Goal: Task Accomplishment & Management: Use online tool/utility

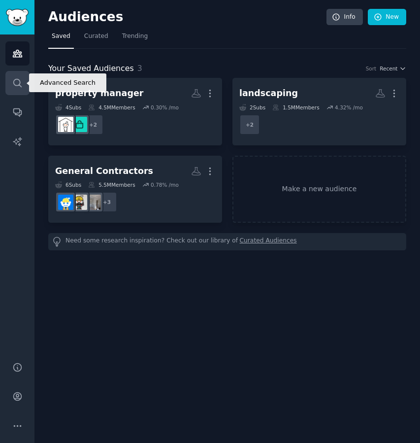
click at [18, 80] on icon "Sidebar" at bounding box center [17, 83] width 10 height 10
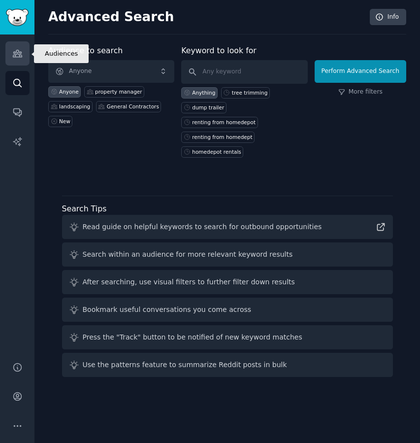
click at [20, 57] on icon "Sidebar" at bounding box center [17, 53] width 9 height 7
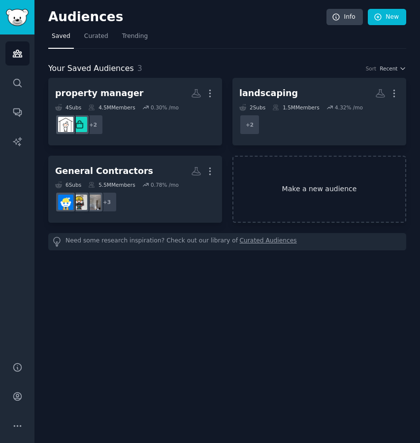
click at [326, 178] on link "Make a new audience" at bounding box center [319, 189] width 174 height 67
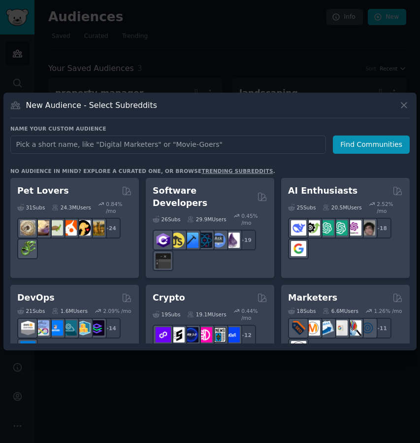
click at [224, 142] on input "text" at bounding box center [168, 144] width 316 height 18
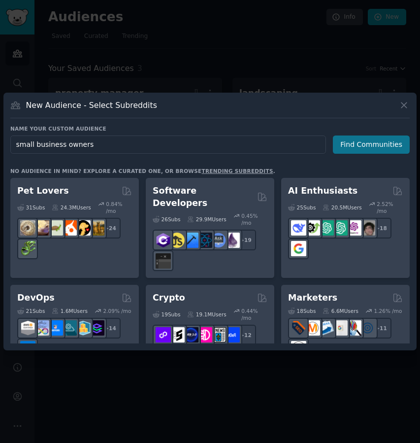
type input "small business owners"
click at [373, 146] on button "Find Communities" at bounding box center [371, 144] width 77 height 18
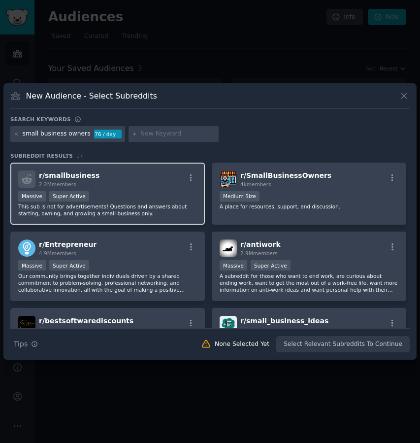
click at [141, 183] on div "r/ smallbusiness 2.2M members" at bounding box center [107, 178] width 179 height 17
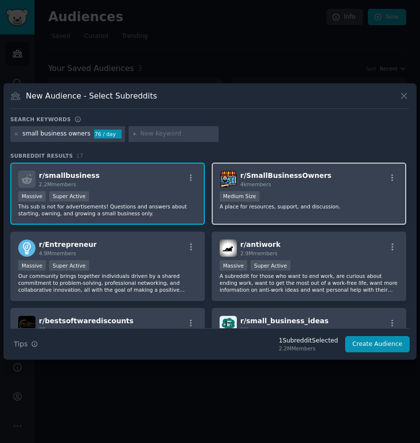
click at [302, 199] on div "1000 - 10,000 members Medium Size" at bounding box center [309, 197] width 179 height 12
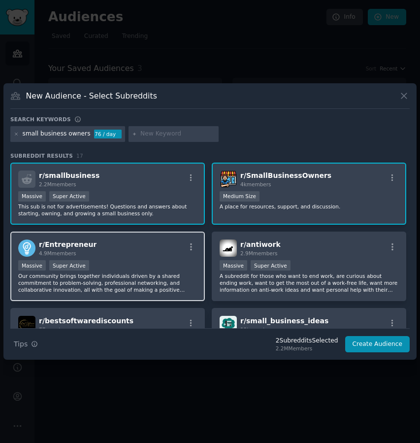
click at [129, 260] on div "Massive Super Active" at bounding box center [107, 266] width 179 height 12
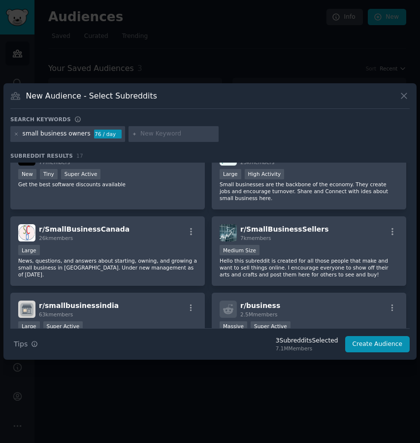
scroll to position [176, 0]
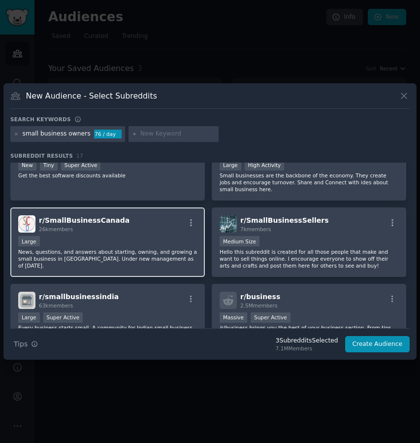
click at [126, 248] on div "Large" at bounding box center [107, 242] width 179 height 12
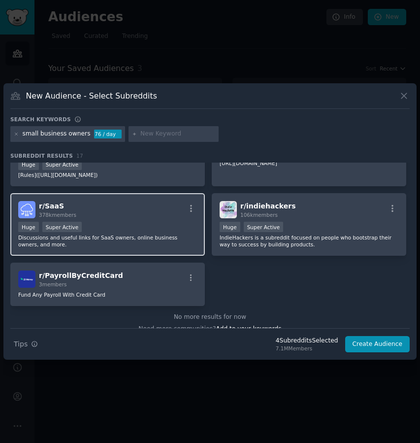
scroll to position [484, 0]
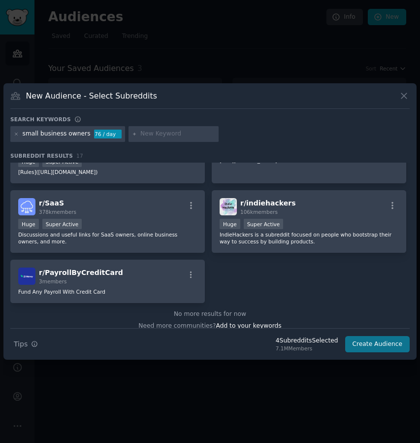
click at [372, 343] on button "Create Audience" at bounding box center [377, 344] width 65 height 17
